Goal: Transaction & Acquisition: Book appointment/travel/reservation

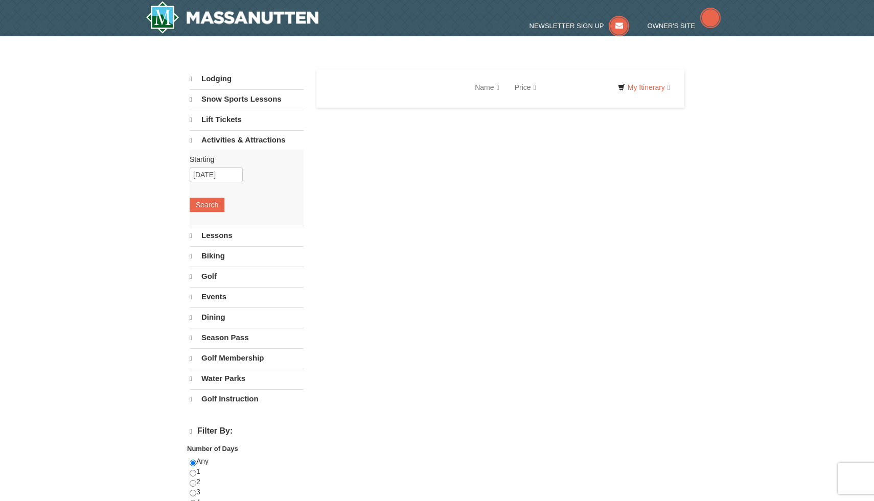
select select "10"
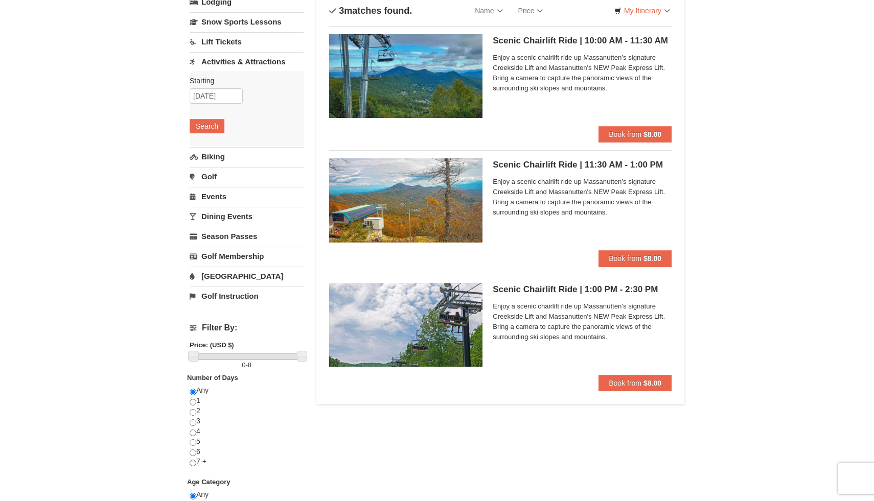
scroll to position [77, 0]
click at [634, 384] on span "Book from" at bounding box center [625, 383] width 33 height 8
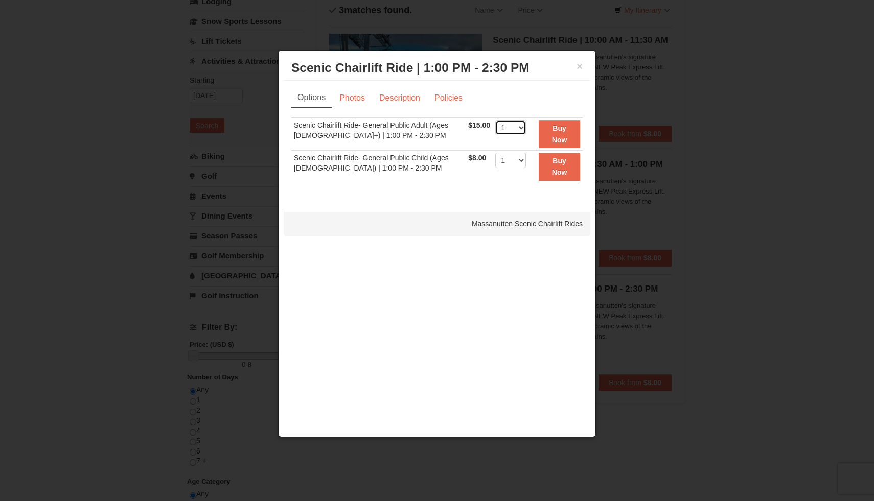
click at [515, 127] on select "1 2 3 4 5 6 7 8 9 10 11 12 13 14 15 16 17 18 19 20 21 22" at bounding box center [510, 127] width 31 height 15
select select "2"
click at [495, 120] on select "1 2 3 4 5 6 7 8 9 10 11 12 13 14 15 16 17 18 19 20 21 22" at bounding box center [510, 127] width 31 height 15
click at [565, 132] on button "Buy Now" at bounding box center [559, 134] width 41 height 28
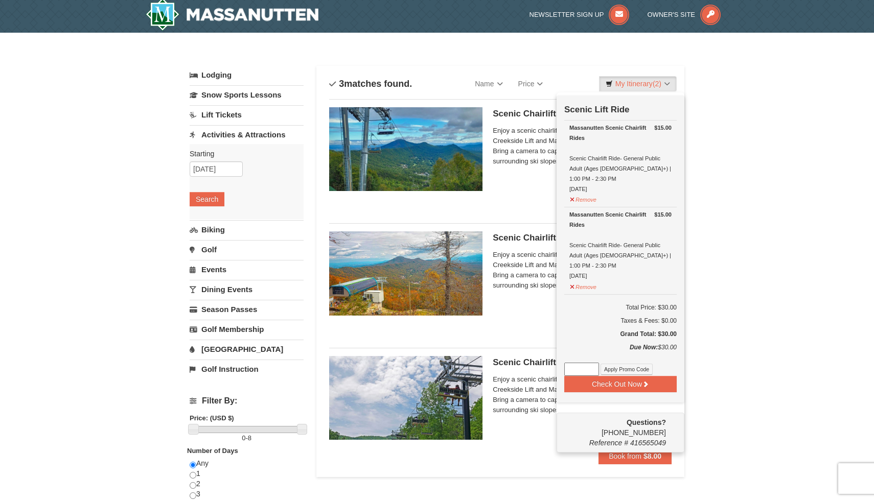
scroll to position [43, 0]
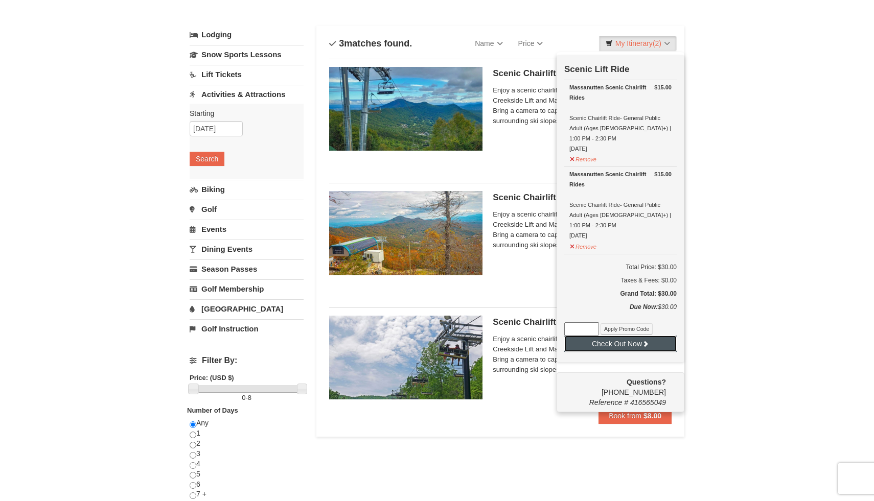
click at [634, 336] on button "Check Out Now" at bounding box center [620, 344] width 112 height 16
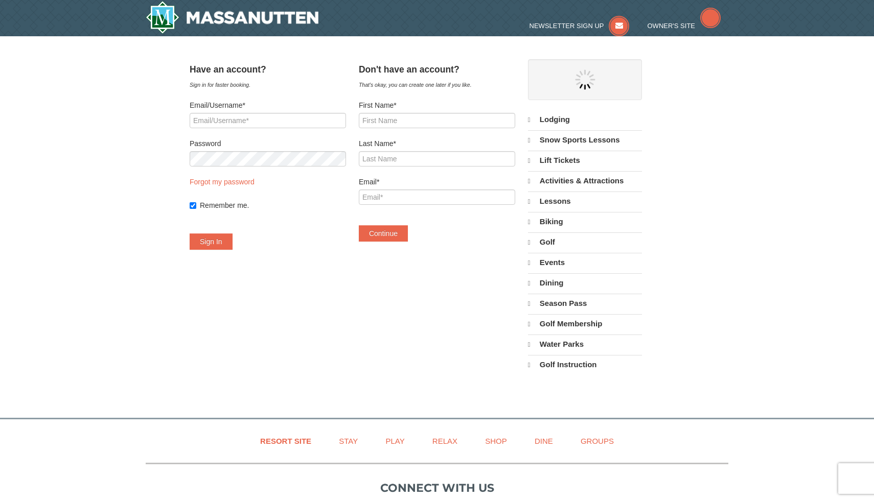
select select "10"
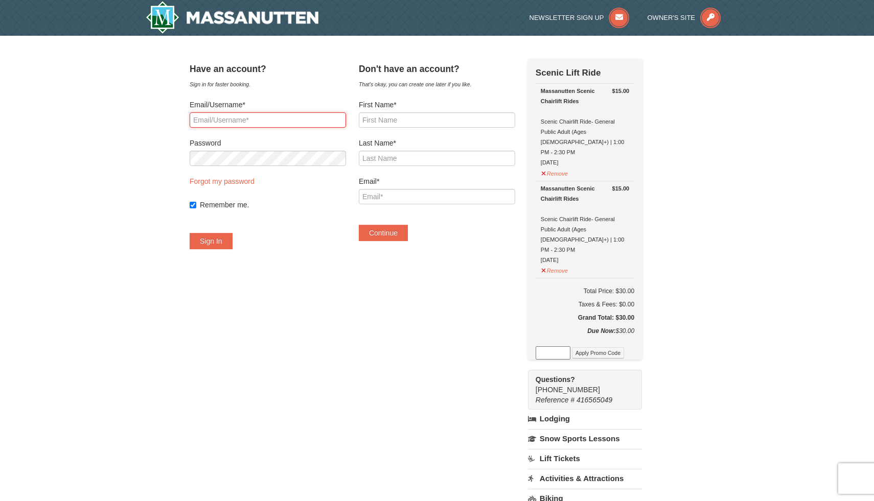
click at [249, 121] on input "Email/Username*" at bounding box center [268, 119] width 156 height 15
type input "[EMAIL_ADDRESS][DOMAIN_NAME]"
click at [190, 233] on button "Sign In" at bounding box center [211, 241] width 43 height 16
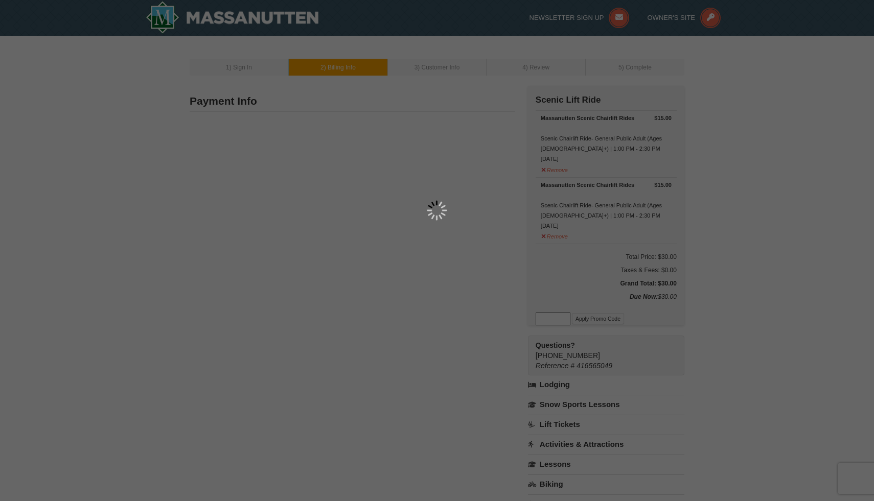
type input "12681 Heron Ridge Dr"
type input "Fairfax"
type input "22030"
type input "703"
type input "462"
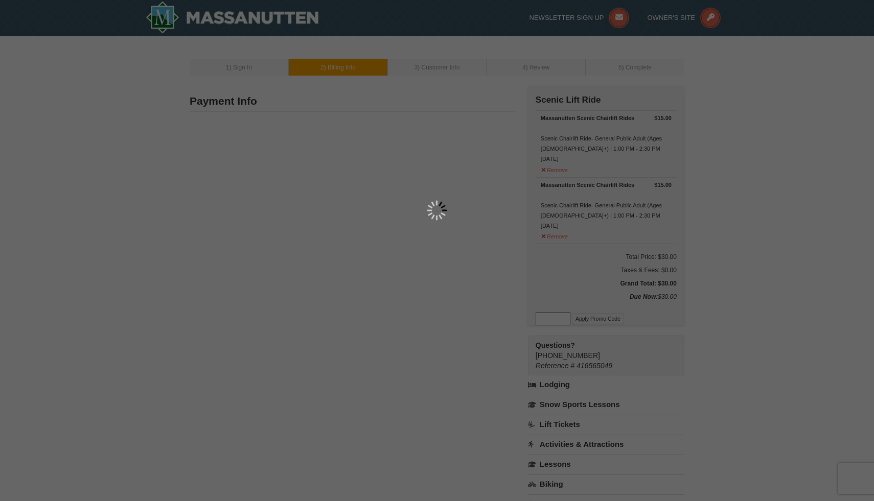
type input "0327"
type input "stevenkim13316@gmail.com"
select select "VA"
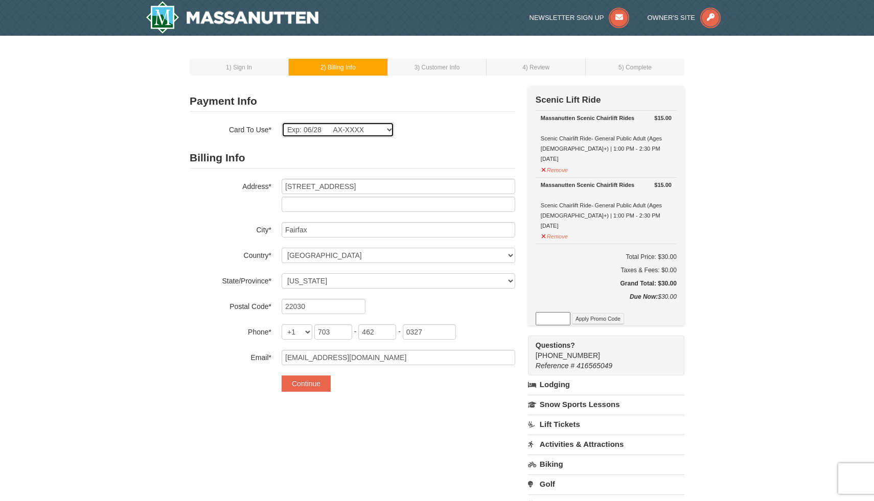
click at [379, 131] on select "Exp: 06/28 AX-XXXX New Card" at bounding box center [338, 129] width 112 height 15
click at [282, 122] on select "Exp: 06/28 AX-XXXX New Card" at bounding box center [338, 129] width 112 height 15
click at [365, 130] on select "Exp: 06/28 AX-XXXX New Card" at bounding box center [338, 129] width 112 height 15
select select
click at [282, 122] on select "Exp: 06/28 AX-XXXX New Card" at bounding box center [338, 129] width 112 height 15
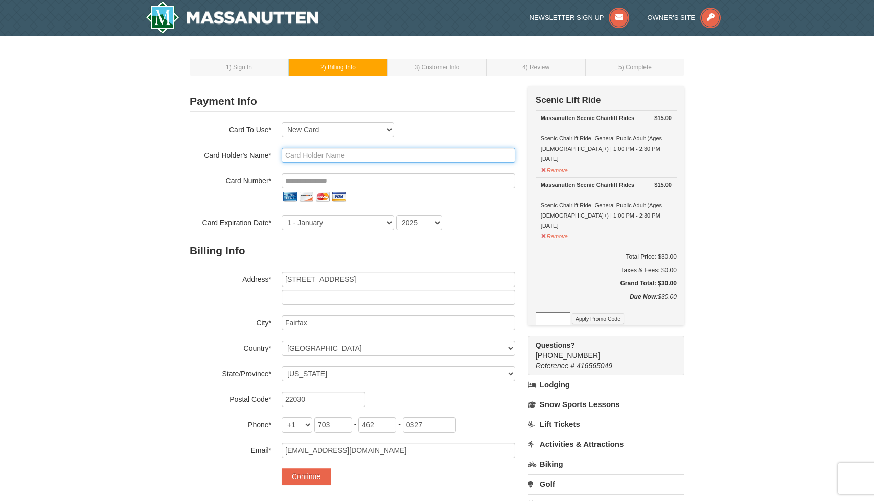
click at [334, 156] on input "text" at bounding box center [398, 155] width 233 height 15
click at [179, 200] on div "1 ) Sign In 2 ) Billing Info 3 ) Customer Info ) Review ×" at bounding box center [437, 341] width 874 height 611
click at [306, 180] on input "tel" at bounding box center [398, 180] width 233 height 15
click at [169, 189] on div "1 ) Sign In 2 ) Billing Info 3 ) Customer Info ) Review ×" at bounding box center [437, 341] width 874 height 611
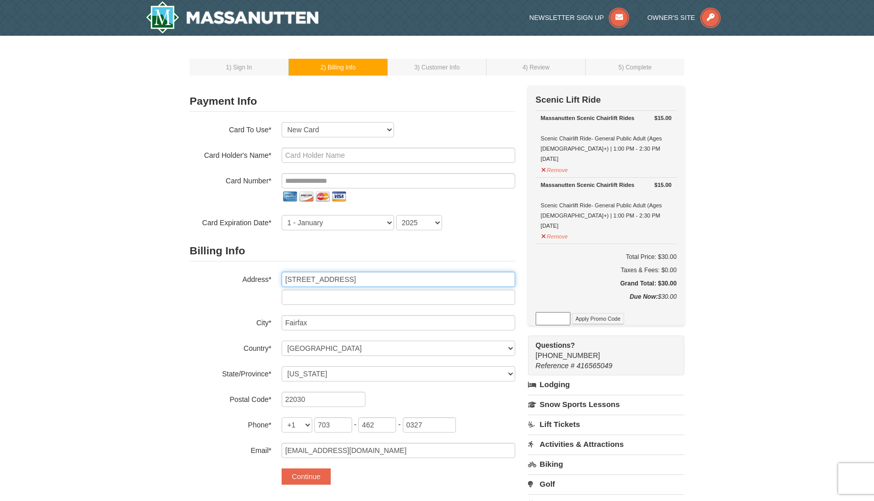
click at [361, 279] on input "12681 Heron Ridge Dr" at bounding box center [398, 279] width 233 height 15
type input "13417 Cavalier Woods Drive"
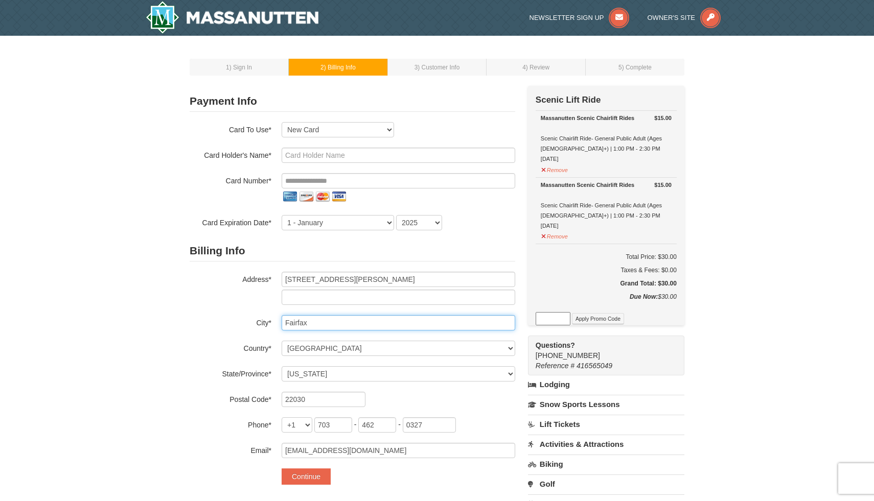
click at [339, 325] on input "Fairfax" at bounding box center [398, 322] width 233 height 15
type input "Clifton"
click at [164, 320] on div "1 ) Sign In 2 ) Billing Info 3 ) Customer Info ) Review ×" at bounding box center [437, 341] width 874 height 611
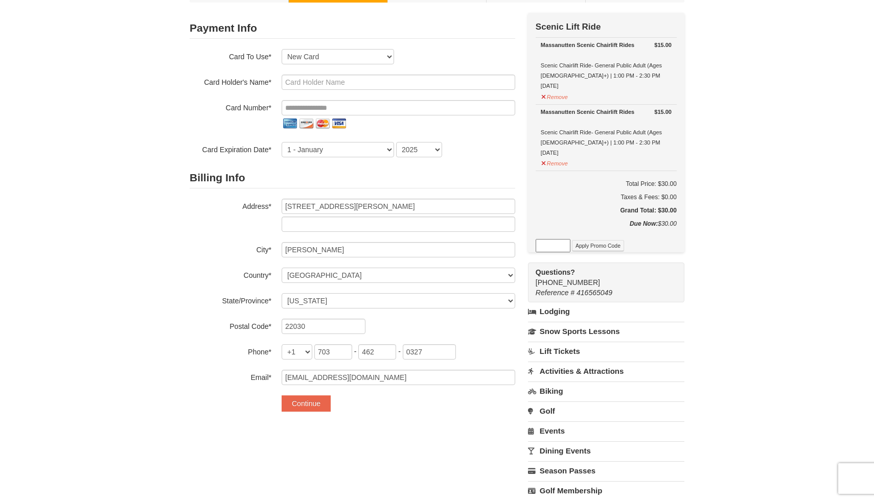
scroll to position [75, 0]
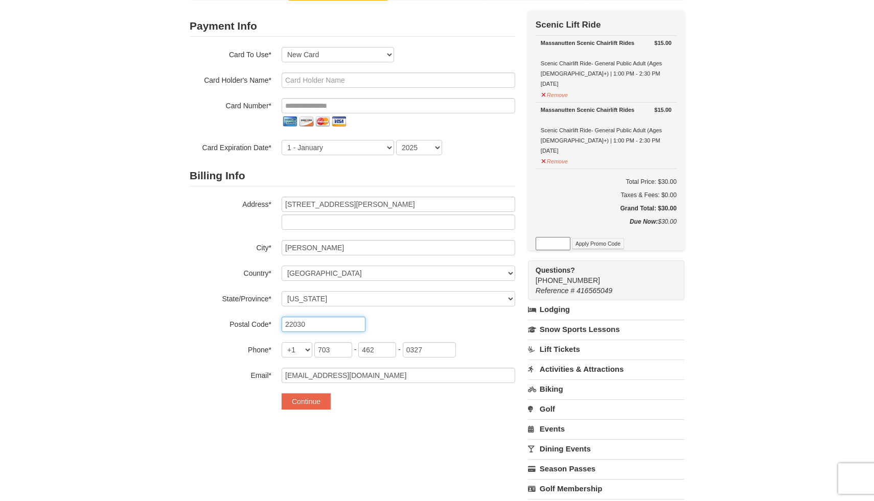
click at [312, 328] on input "22030" at bounding box center [324, 324] width 84 height 15
type input "20124"
click at [116, 332] on div "1 ) Sign In 2 ) Billing Info 3 ) Customer Info ) Review ×" at bounding box center [437, 266] width 874 height 611
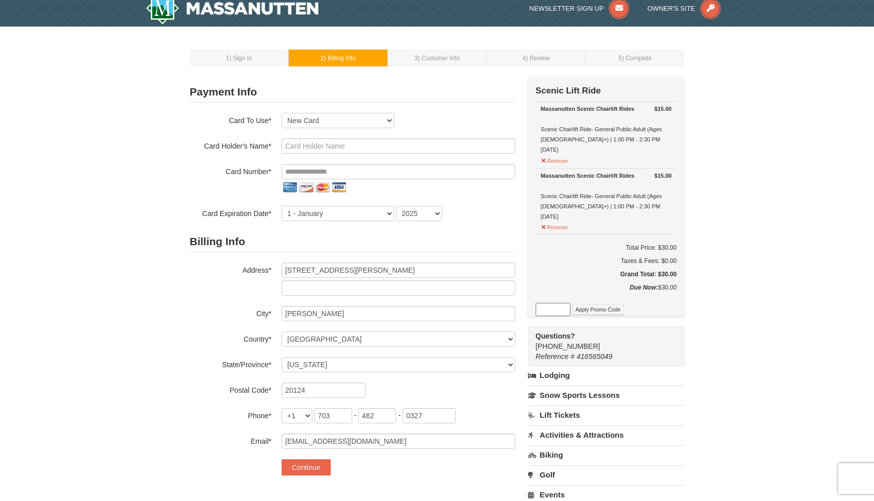
scroll to position [0, 0]
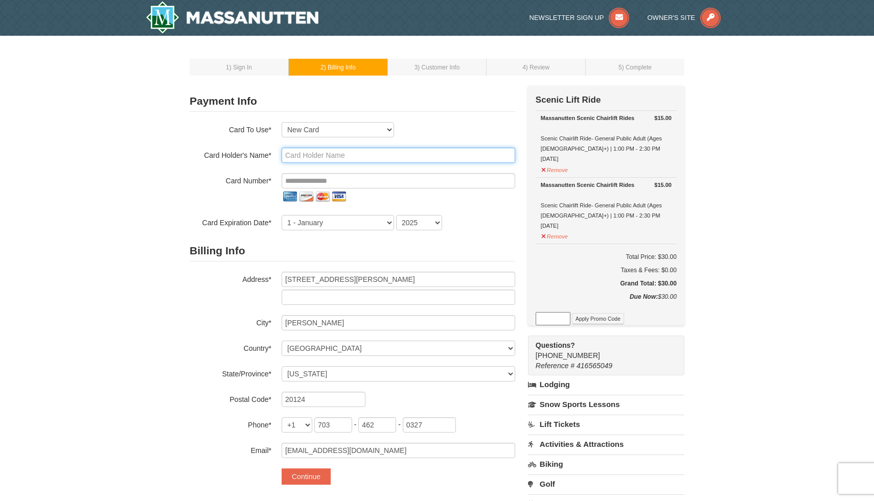
click at [321, 154] on input "text" at bounding box center [398, 155] width 233 height 15
type input "Steven Kim"
click at [132, 250] on div "1 ) Sign In 2 ) Billing Info 3 ) Customer Info ) Review ×" at bounding box center [437, 341] width 874 height 611
click at [291, 182] on input "tel" at bounding box center [398, 180] width 233 height 15
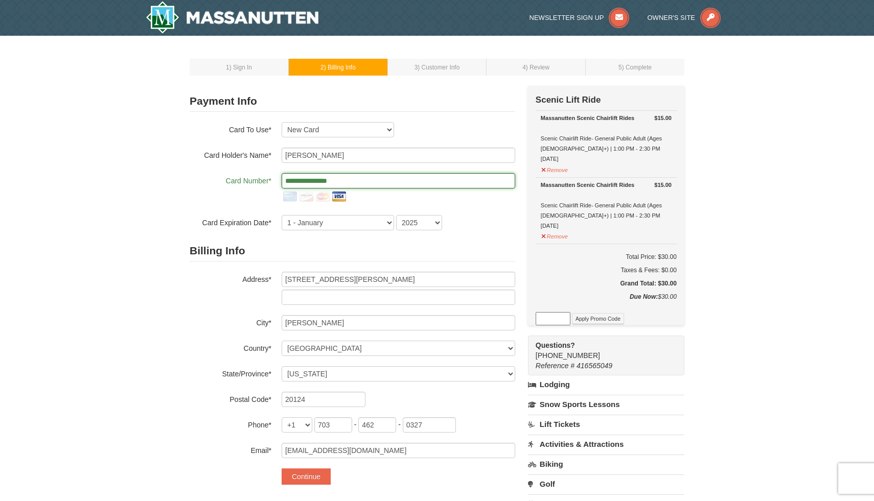
type input "**********"
click at [48, 218] on div "1 ) Sign In 2 ) Billing Info 3 ) Customer Info ) Review ×" at bounding box center [437, 341] width 874 height 611
click at [346, 225] on select "1 - January 2 - February 3 - March 4 - April 5 - May 6 - June 7 - July 8 - Augu…" at bounding box center [338, 222] width 112 height 15
select select "11"
click at [282, 215] on select "1 - January 2 - February 3 - March 4 - April 5 - May 6 - June 7 - July 8 - Augu…" at bounding box center [338, 222] width 112 height 15
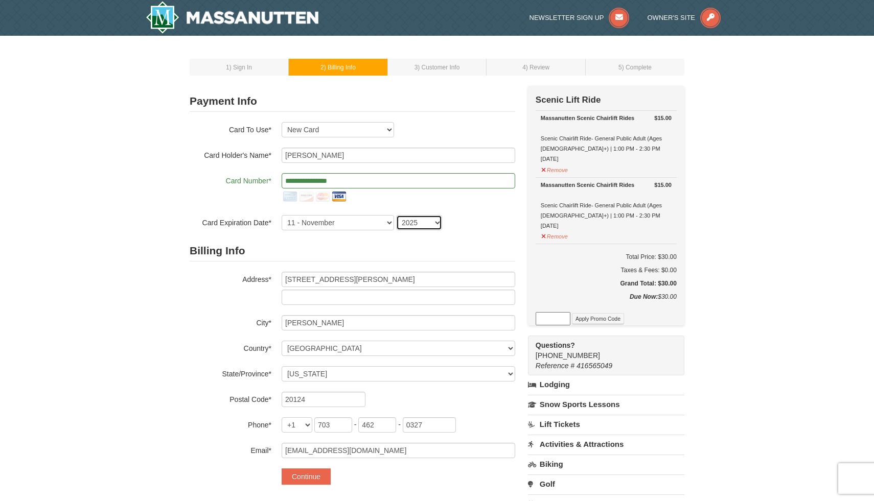
click at [429, 223] on select "2025 2026 2027 2028 2029 2030 2031 2032 2033 2034" at bounding box center [419, 222] width 46 height 15
select select "2026"
click at [396, 215] on select "2025 2026 2027 2028 2029 2030 2031 2032 2033 2034" at bounding box center [419, 222] width 46 height 15
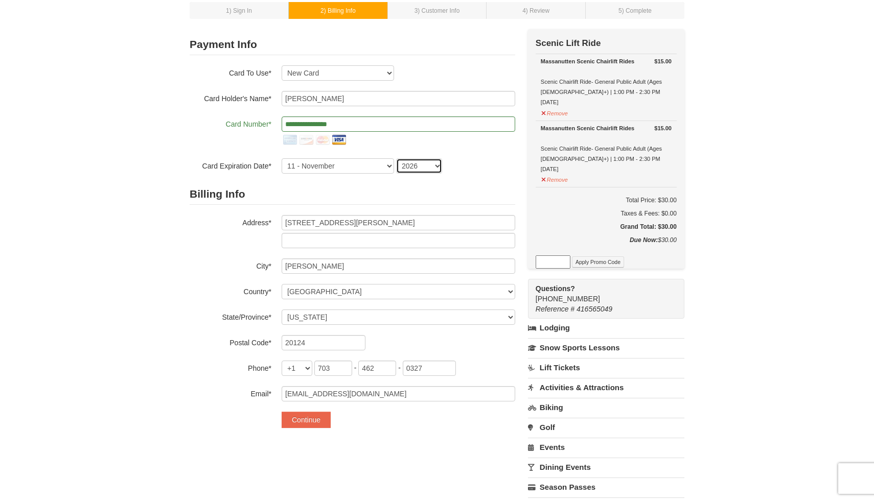
scroll to position [57, 0]
click at [308, 417] on button "Continue" at bounding box center [306, 419] width 49 height 16
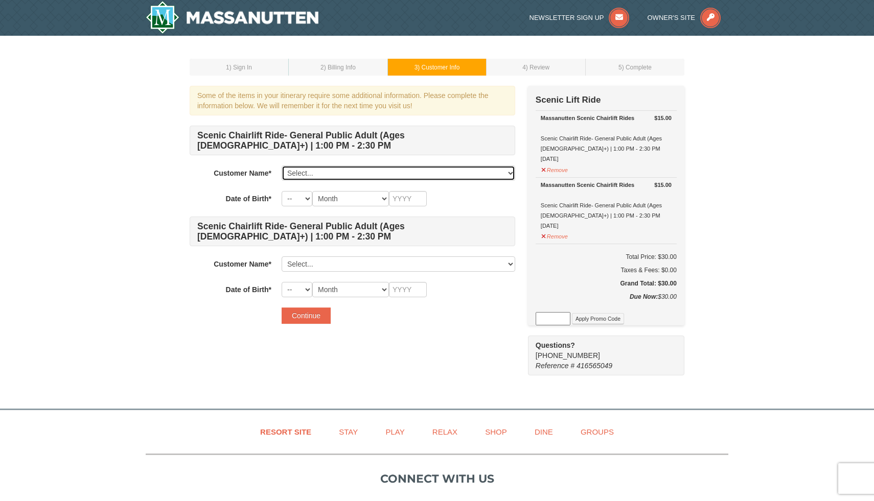
click at [349, 170] on select "Select... Steven Kim Add New..." at bounding box center [398, 173] width 233 height 15
select select "24042563"
click at [282, 166] on select "Select... Steven Kim Add New..." at bounding box center [398, 173] width 233 height 15
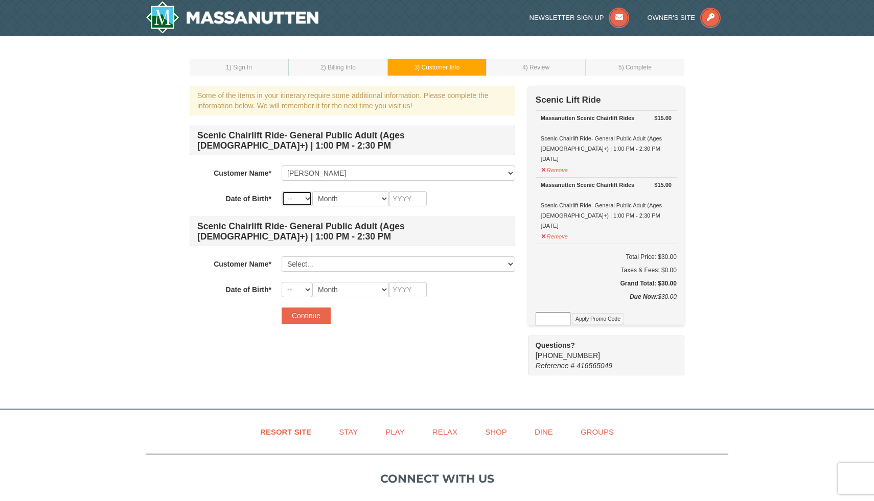
click at [302, 200] on select "-- 01 02 03 04 05 06 07 08 09 10 11 12 13 14 15 16 17 18 19 20 21 22 23 24 25 2…" at bounding box center [297, 198] width 31 height 15
select select "07"
click at [282, 191] on select "-- 01 02 03 04 05 06 07 08 09 10 11 12 13 14 15 16 17 18 19 20 21 22 23 24 25 2…" at bounding box center [297, 198] width 31 height 15
click at [385, 196] on select "Month January February March April May June July August September October Novem…" at bounding box center [350, 198] width 77 height 15
select select "07"
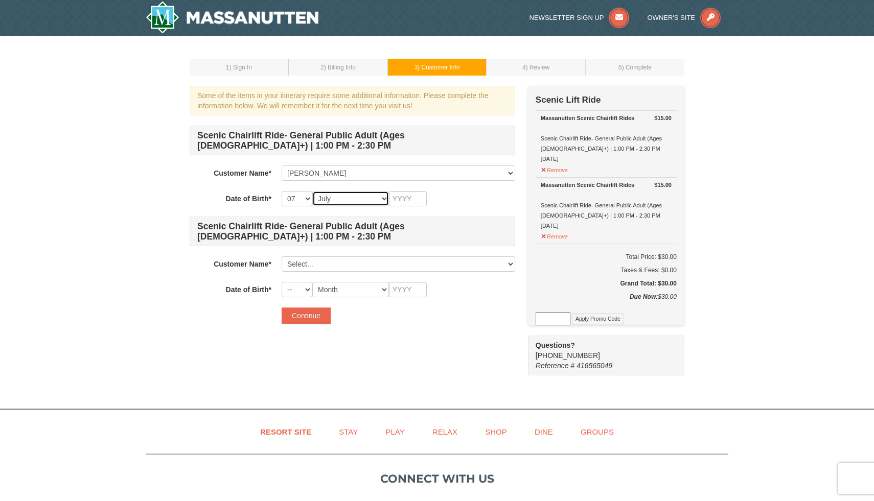
click at [312, 191] on select "Month January February March April May June July August September October Novem…" at bounding box center [350, 198] width 77 height 15
click at [401, 195] on input "text" at bounding box center [408, 198] width 38 height 15
type input "2000"
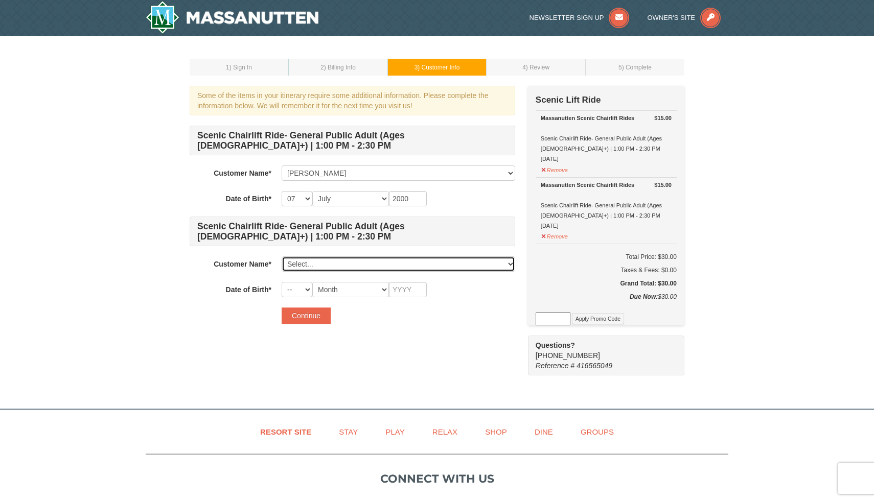
click at [353, 265] on select "Select... Steven Kim Add New..." at bounding box center [398, 263] width 233 height 15
click select "Select... Steven Kim Add New..." at bounding box center [398, 263] width 233 height 15
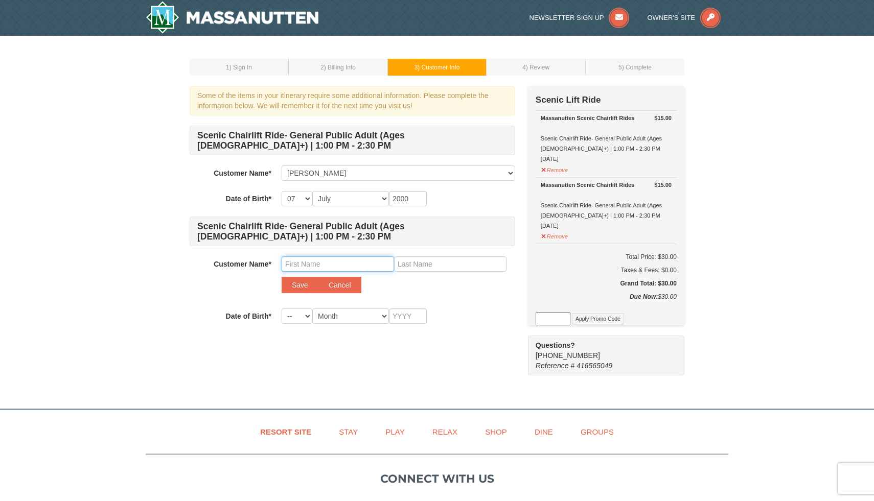
click at [318, 267] on input "text" at bounding box center [338, 263] width 112 height 15
drag, startPoint x: 371, startPoint y: 266, endPoint x: 306, endPoint y: 263, distance: 65.5
click at [306, 263] on input "Taylor Hyunh" at bounding box center [338, 263] width 112 height 15
type input "Taylor"
click at [427, 268] on input "text" at bounding box center [450, 263] width 112 height 15
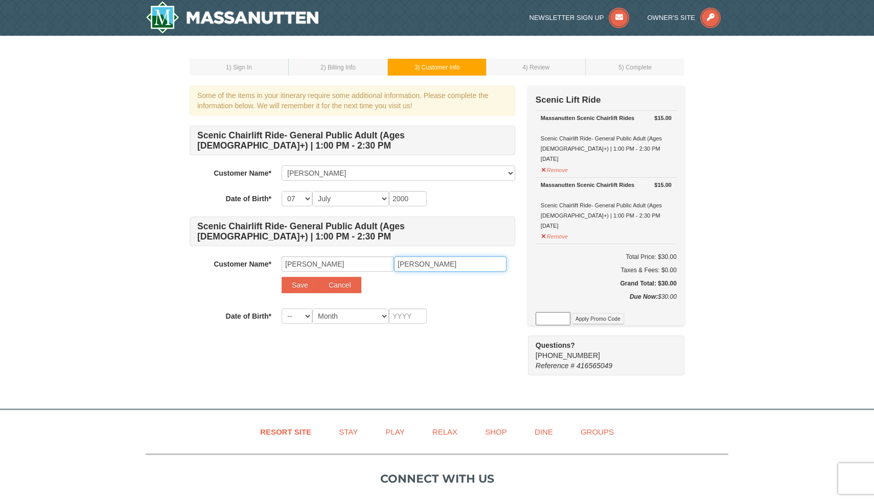
type input "Huynh"
click at [308, 314] on select "-- 01 02 03 04 05 06 07 08 09 10 11 12 13 14 15 16 17 18 19 20 21 22 23 24 25 2…" at bounding box center [297, 316] width 31 height 15
select select "01"
click at [282, 309] on select "-- 01 02 03 04 05 06 07 08 09 10 11 12 13 14 15 16 17 18 19 20 21 22 23 24 25 2…" at bounding box center [297, 316] width 31 height 15
click at [368, 313] on select "Month January February March April May June July August September October Novem…" at bounding box center [350, 316] width 77 height 15
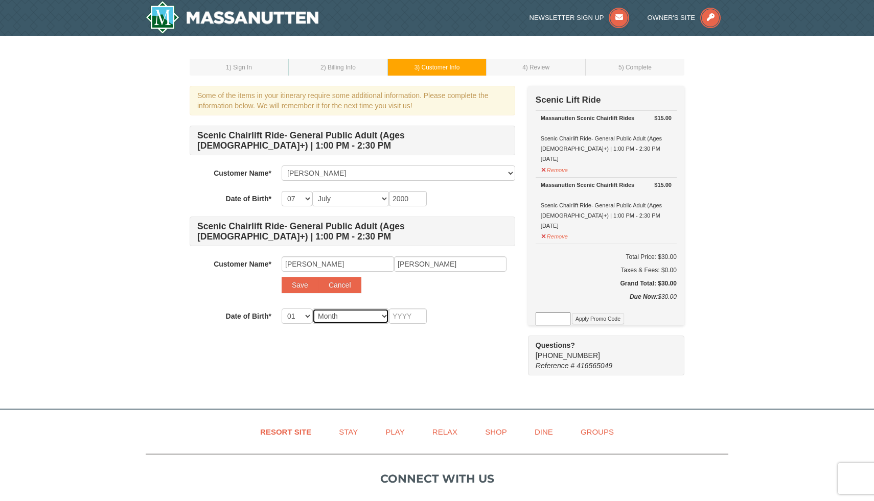
select select "01"
click at [312, 309] on select "Month January February March April May June July August September October Novem…" at bounding box center [350, 316] width 77 height 15
click at [306, 315] on select "-- 01 02 03 04 05 06 07 08 09 10 11 12 13 14 15 16 17 18 19 20 21 22 23 24 25 2…" at bounding box center [297, 316] width 31 height 15
click at [307, 199] on select "-- 01 02 03 04 05 06 07 08 09 10 11 12 13 14 15 16 17 18 19 20 21 22 23 24 25 2…" at bounding box center [297, 198] width 31 height 15
select select "20"
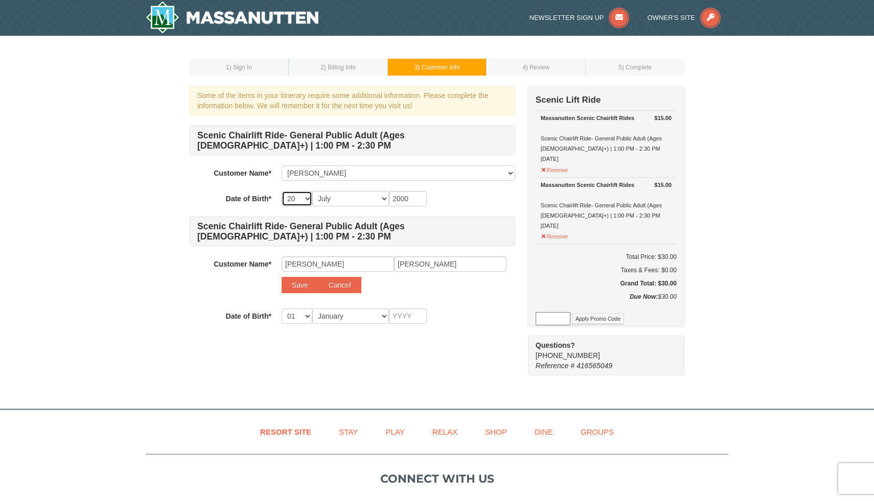
click at [282, 191] on select "-- 01 02 03 04 05 06 07 08 09 10 11 12 13 14 15 16 17 18 19 20 21 22 23 24 25 2…" at bounding box center [297, 198] width 31 height 15
click at [296, 322] on select "-- 01 02 03 04 05 06 07 08 09 10 11 12 13 14 15 16 17 18 19 20 21 22 23 24 25 2…" at bounding box center [297, 316] width 31 height 15
select select "18"
click at [282, 309] on select "-- 01 02 03 04 05 06 07 08 09 10 11 12 13 14 15 16 17 18 19 20 21 22 23 24 25 2…" at bounding box center [297, 316] width 31 height 15
click at [402, 312] on input "text" at bounding box center [408, 316] width 38 height 15
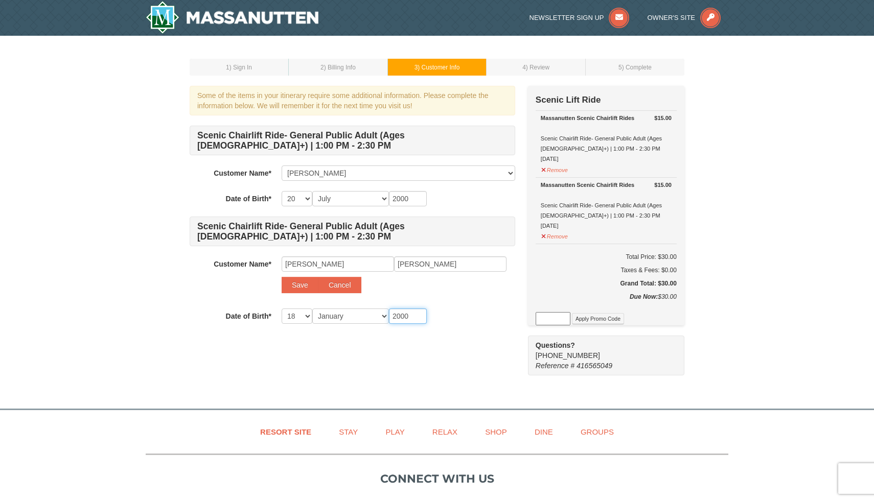
type input "2000"
click at [407, 366] on div "Some of the items in your itinerary require some additional information. Please…" at bounding box center [437, 231] width 495 height 290
click at [296, 286] on button "Save" at bounding box center [300, 285] width 37 height 16
select select
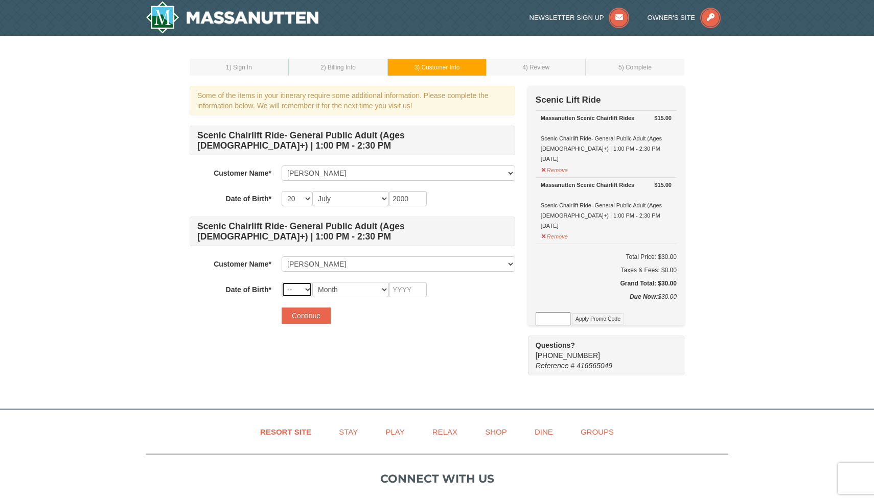
click at [307, 293] on select "-- 01 02 03 04 05 06 07 08 09 10 11 12 13 14 15 16 17 18 19 20 21 22 23 24 25 2…" at bounding box center [297, 289] width 31 height 15
select select "18"
click at [282, 282] on select "-- 01 02 03 04 05 06 07 08 09 10 11 12 13 14 15 16 17 18 19 20 21 22 23 24 25 2…" at bounding box center [297, 289] width 31 height 15
click at [346, 285] on select "Month January February March April May June July August September October Novem…" at bounding box center [350, 289] width 77 height 15
select select "01"
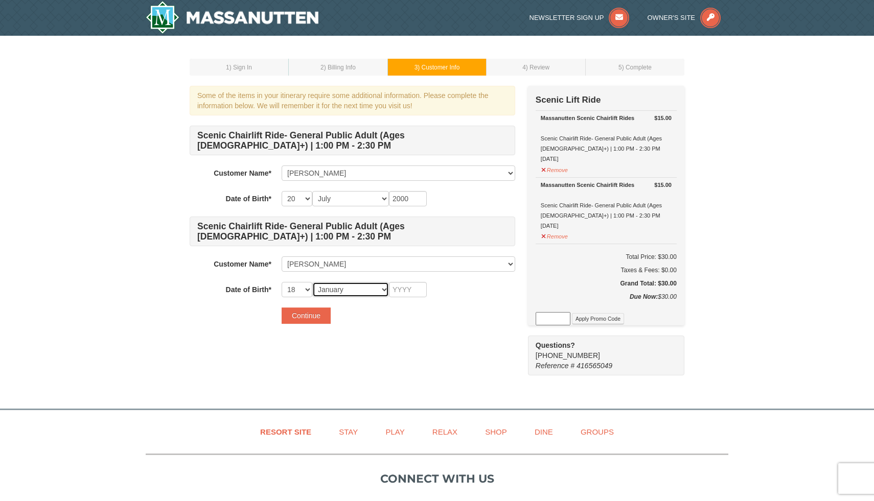
click at [312, 282] on select "Month January February March April May June July August September October Novem…" at bounding box center [350, 289] width 77 height 15
click at [398, 290] on input "text" at bounding box center [408, 289] width 38 height 15
type input "2000"
click at [308, 320] on button "Continue" at bounding box center [306, 316] width 49 height 16
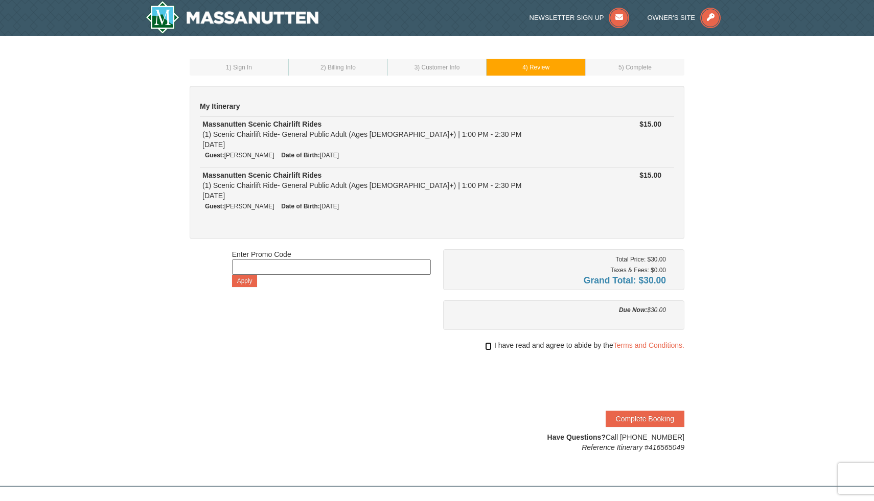
click at [485, 347] on input "checkbox" at bounding box center [488, 346] width 7 height 8
checkbox input "true"
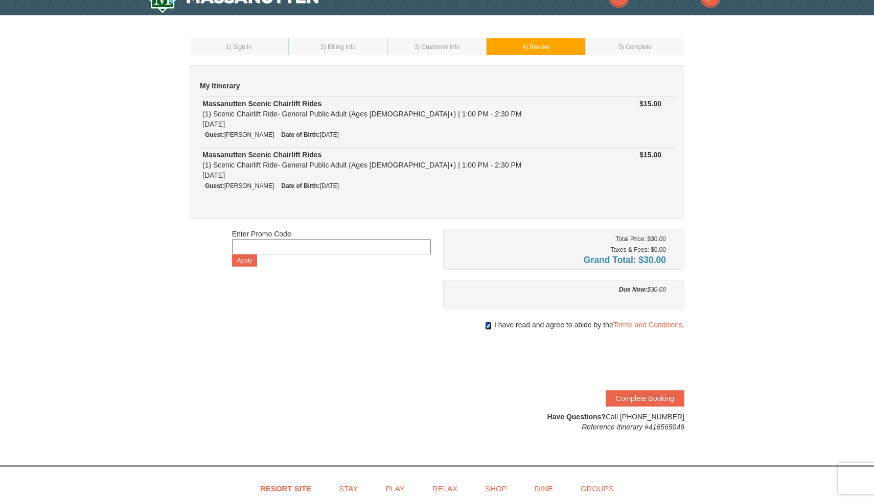
scroll to position [28, 0]
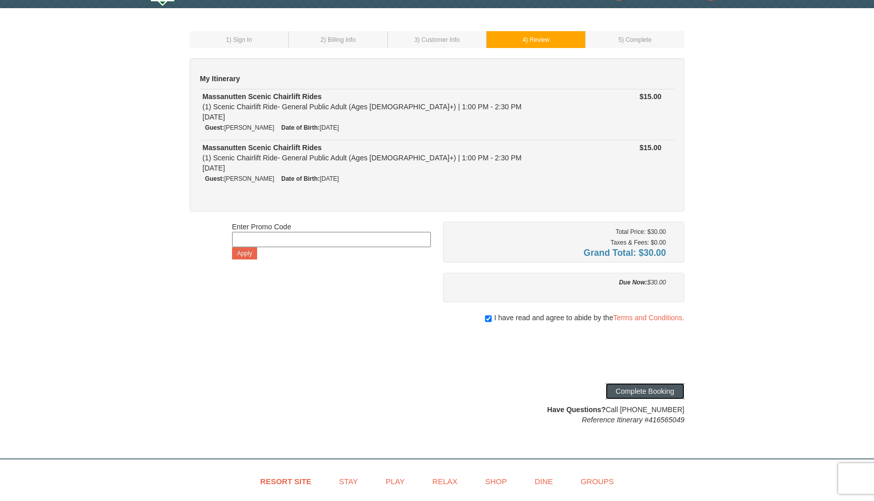
click at [656, 391] on button "Complete Booking" at bounding box center [644, 391] width 79 height 16
